Goal: Task Accomplishment & Management: Manage account settings

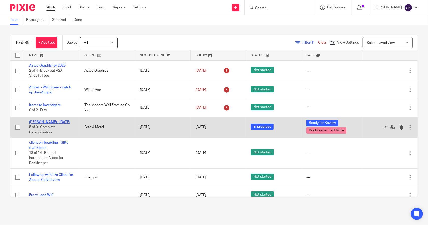
click at [50, 123] on link "[PERSON_NAME] - [DATE]" at bounding box center [49, 122] width 41 height 4
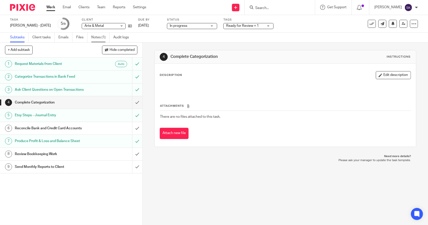
click at [95, 39] on link "Notes (1)" at bounding box center [100, 38] width 18 height 10
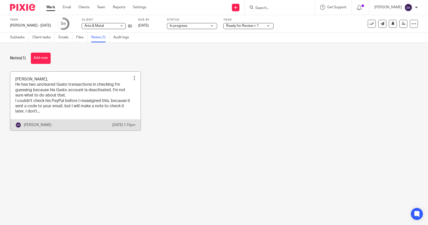
click at [91, 96] on link at bounding box center [75, 101] width 131 height 59
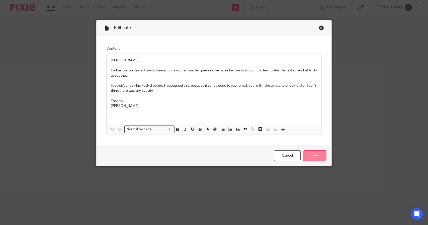
click at [315, 157] on input "Save" at bounding box center [314, 156] width 23 height 11
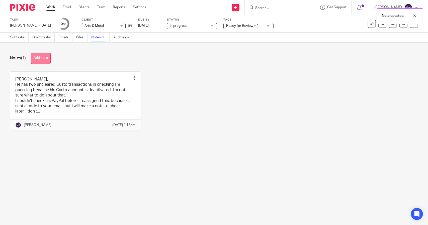
click at [40, 56] on button "Add note" at bounding box center [41, 58] width 20 height 11
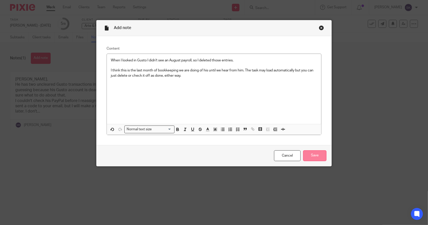
click at [312, 158] on input "Save" at bounding box center [314, 156] width 23 height 11
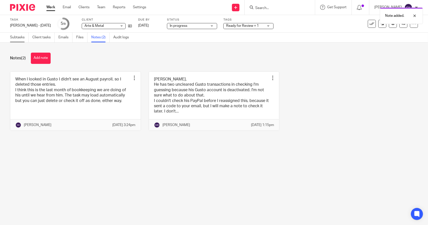
click at [19, 37] on link "Subtasks" at bounding box center [19, 38] width 19 height 10
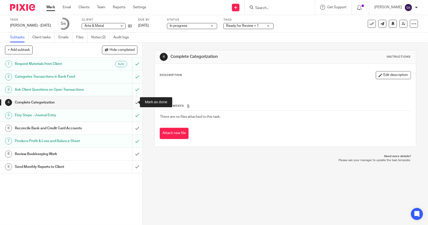
click at [129, 102] on input "submit" at bounding box center [71, 102] width 143 height 13
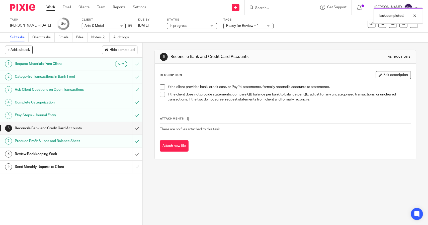
click at [134, 127] on input "submit" at bounding box center [71, 128] width 143 height 13
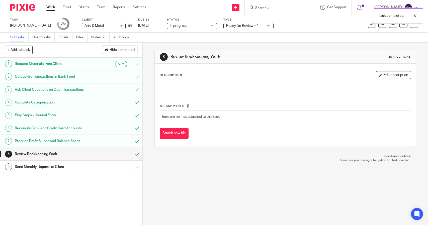
click at [133, 152] on input "submit" at bounding box center [71, 154] width 143 height 13
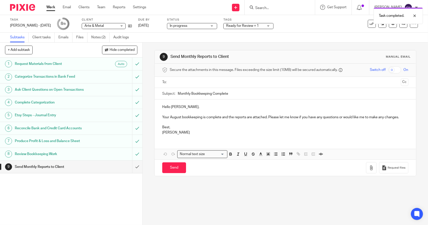
click at [227, 28] on span "Ready for Review + 1" at bounding box center [245, 25] width 38 height 5
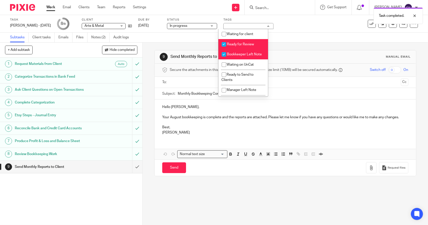
click at [224, 54] on input "checkbox" at bounding box center [224, 55] width 10 height 10
checkbox input "false"
click at [223, 43] on input "checkbox" at bounding box center [224, 45] width 10 height 10
checkbox input "false"
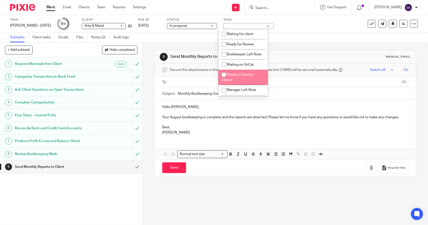
click at [225, 80] on input "checkbox" at bounding box center [224, 75] width 10 height 10
checkbox input "true"
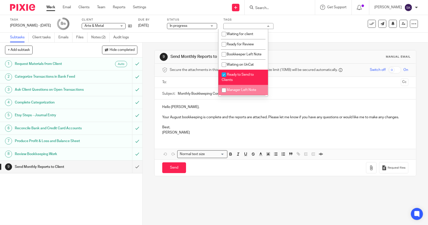
click at [225, 94] on input "checkbox" at bounding box center [224, 91] width 10 height 10
checkbox input "true"
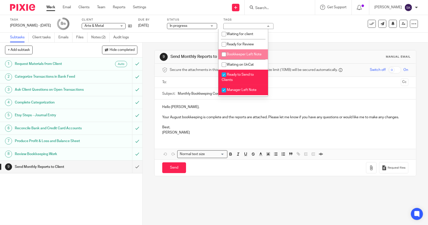
click at [371, 37] on div "Subtasks Client tasks Emails Files Notes (2) Audit logs" at bounding box center [214, 38] width 428 height 10
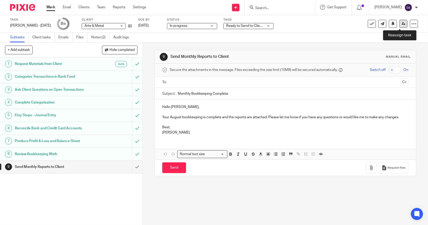
click at [402, 24] on icon at bounding box center [404, 24] width 4 height 4
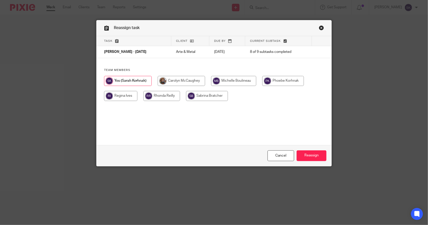
click at [245, 80] on input "radio" at bounding box center [233, 81] width 45 height 10
radio input "true"
click at [307, 153] on input "Reassign" at bounding box center [312, 156] width 30 height 11
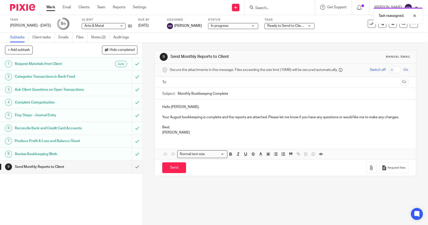
click at [50, 7] on link "Work" at bounding box center [50, 7] width 9 height 5
